Goal: Task Accomplishment & Management: Use online tool/utility

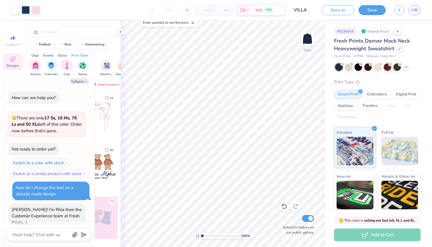
scroll to position [913, 0]
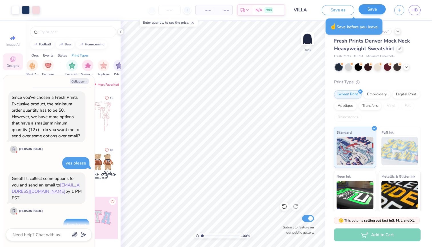
click at [370, 9] on button "Save" at bounding box center [372, 9] width 27 height 10
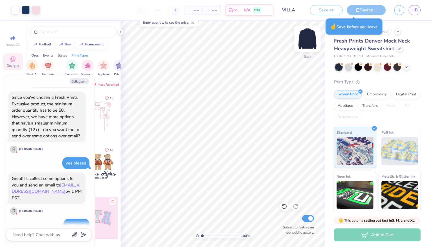
type textarea "x"
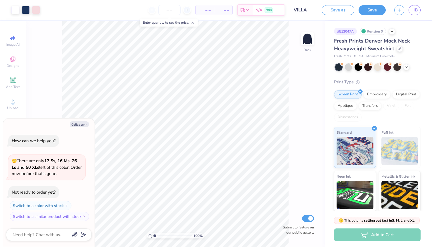
click at [302, 96] on div "100 % Back Submit to feature on our public gallery." at bounding box center [175, 134] width 299 height 226
click at [169, 8] on input "number" at bounding box center [169, 10] width 22 height 10
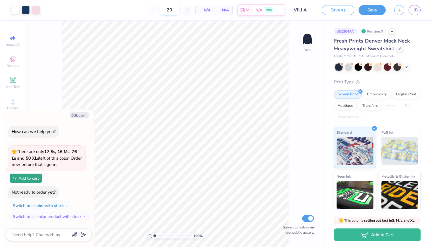
type input "50"
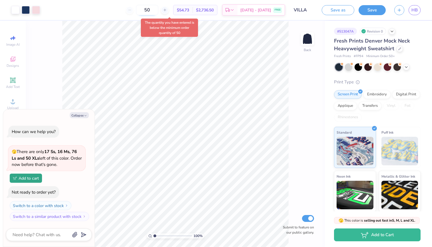
drag, startPoint x: 159, startPoint y: 11, endPoint x: 149, endPoint y: 11, distance: 10.0
click at [149, 11] on input "50" at bounding box center [147, 10] width 22 height 10
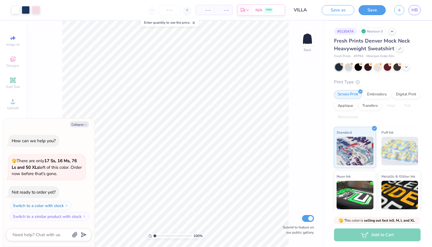
click at [432, 1] on div "Save as Save HB" at bounding box center [377, 10] width 110 height 20
